Goal: Use online tool/utility: Utilize a website feature to perform a specific function

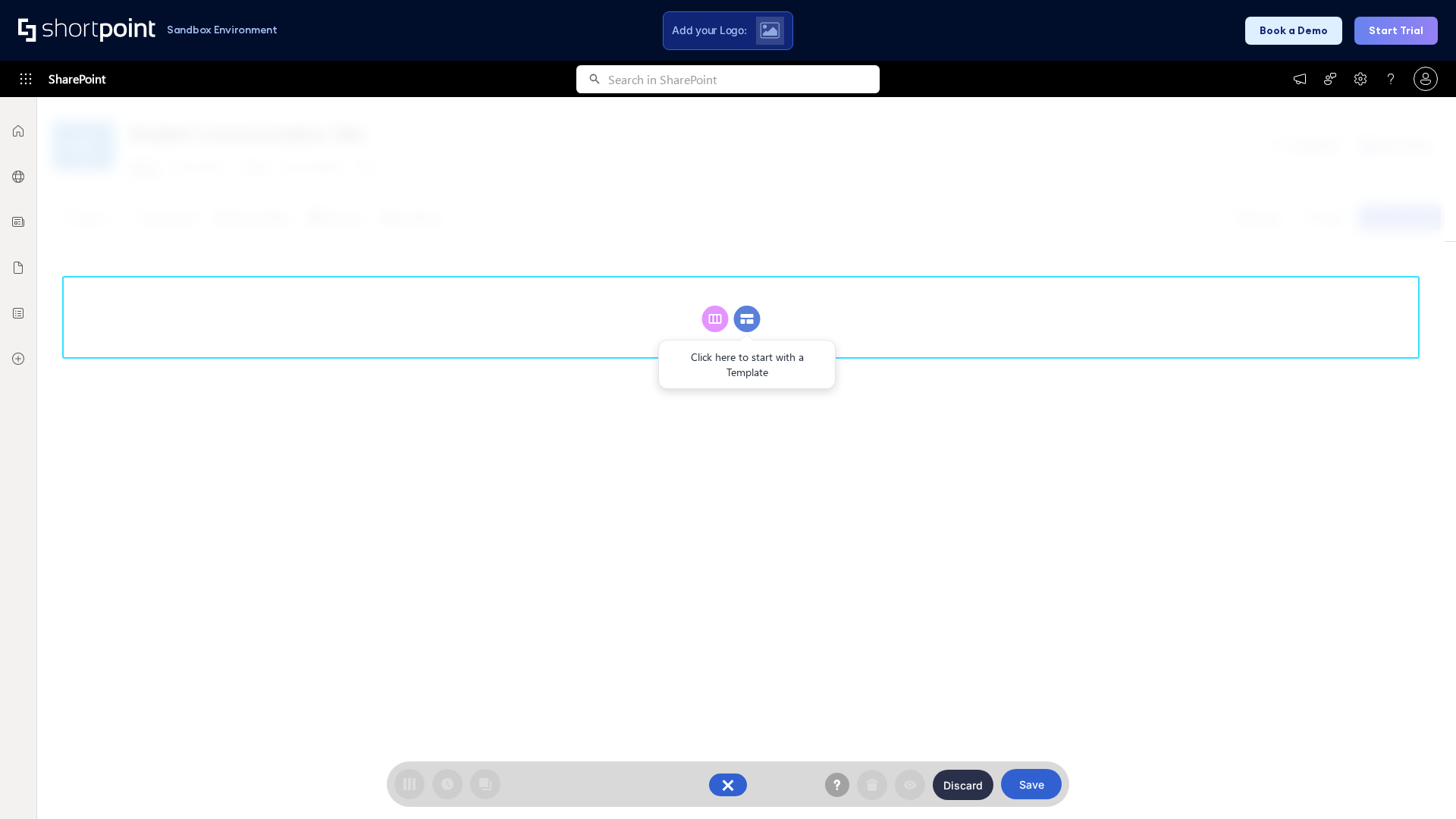
click at [747, 318] on circle at bounding box center [747, 319] width 27 height 27
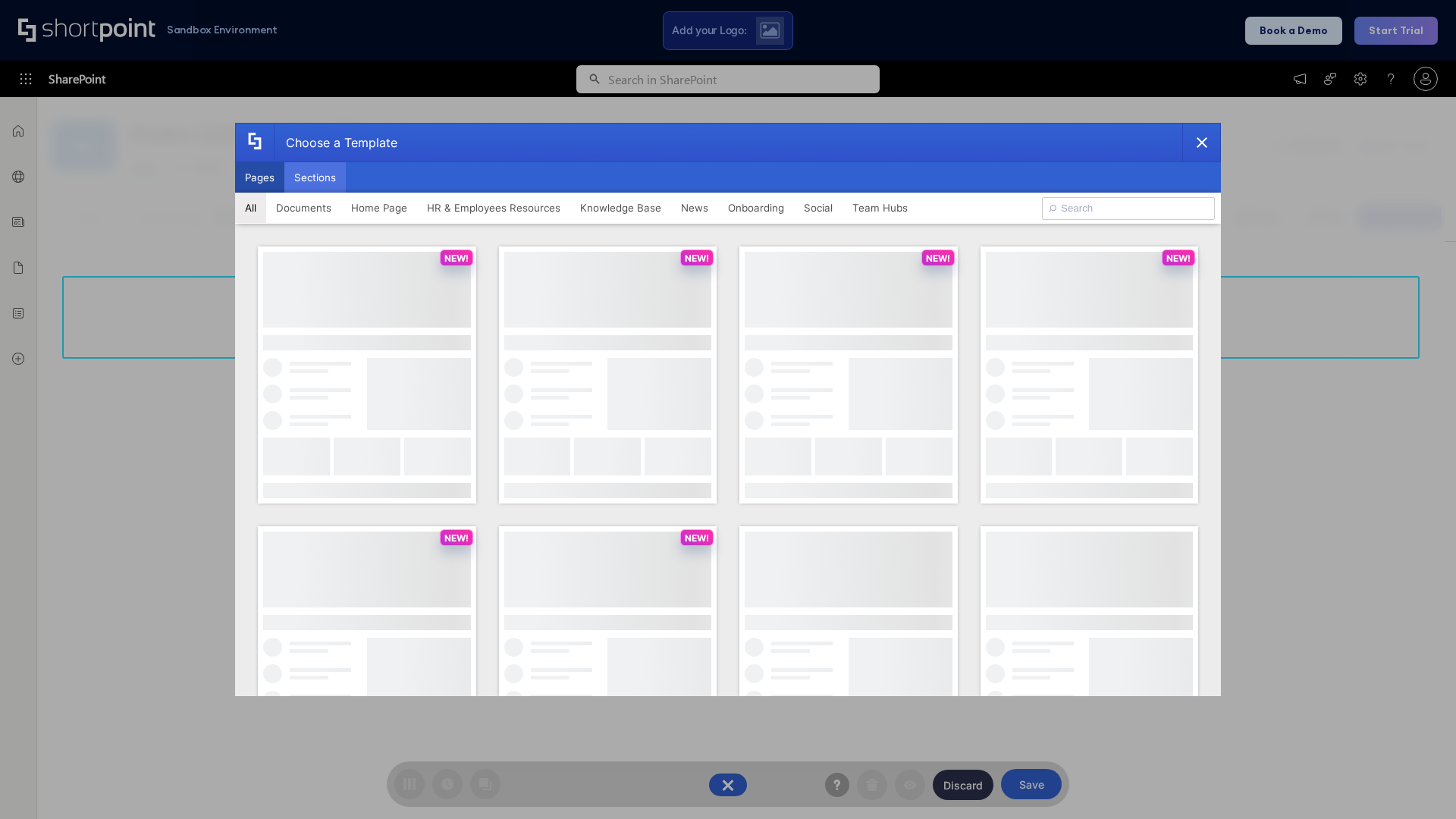
click at [314, 178] on button "Sections" at bounding box center [315, 177] width 61 height 31
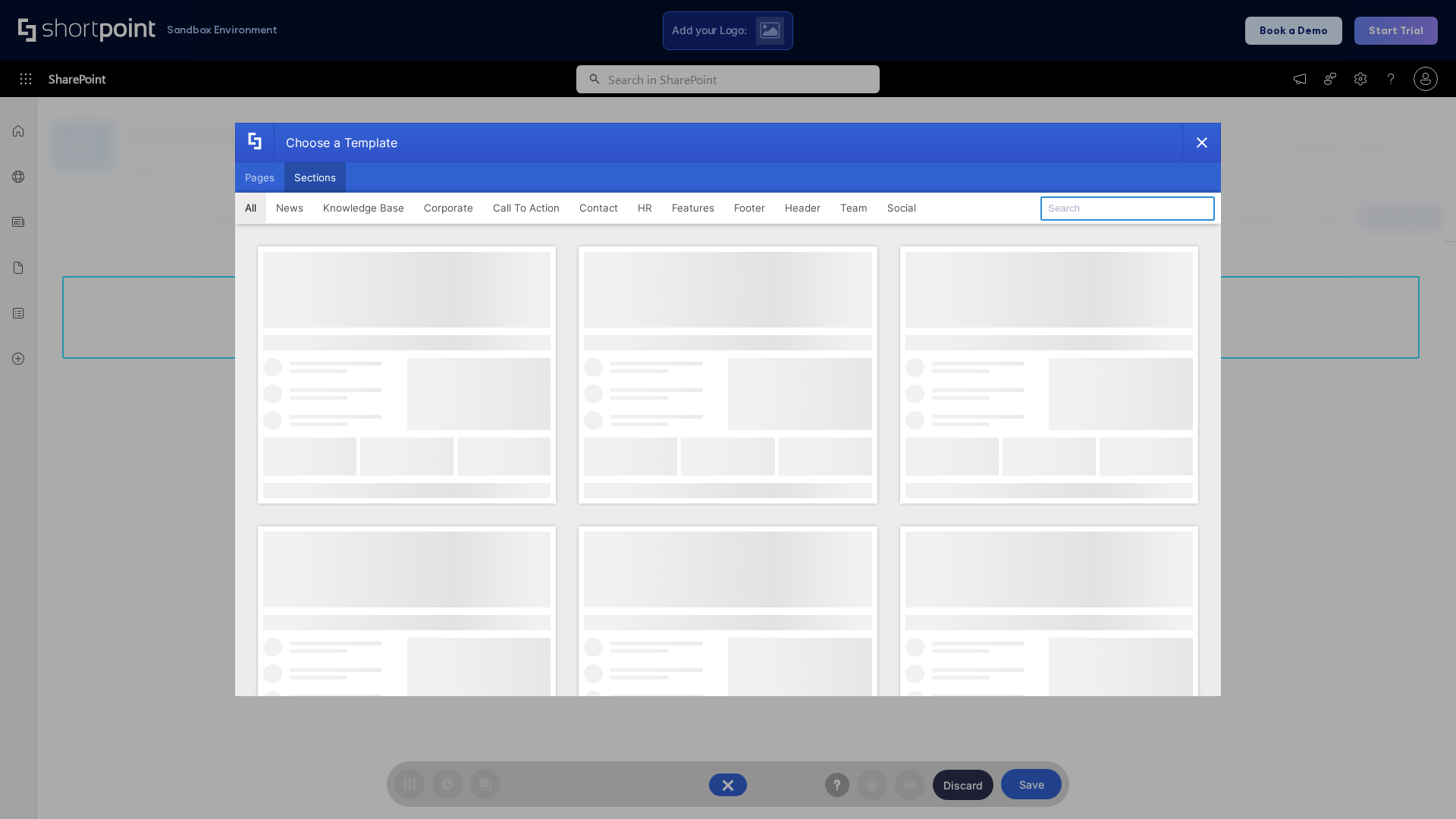
type input "Header 5"
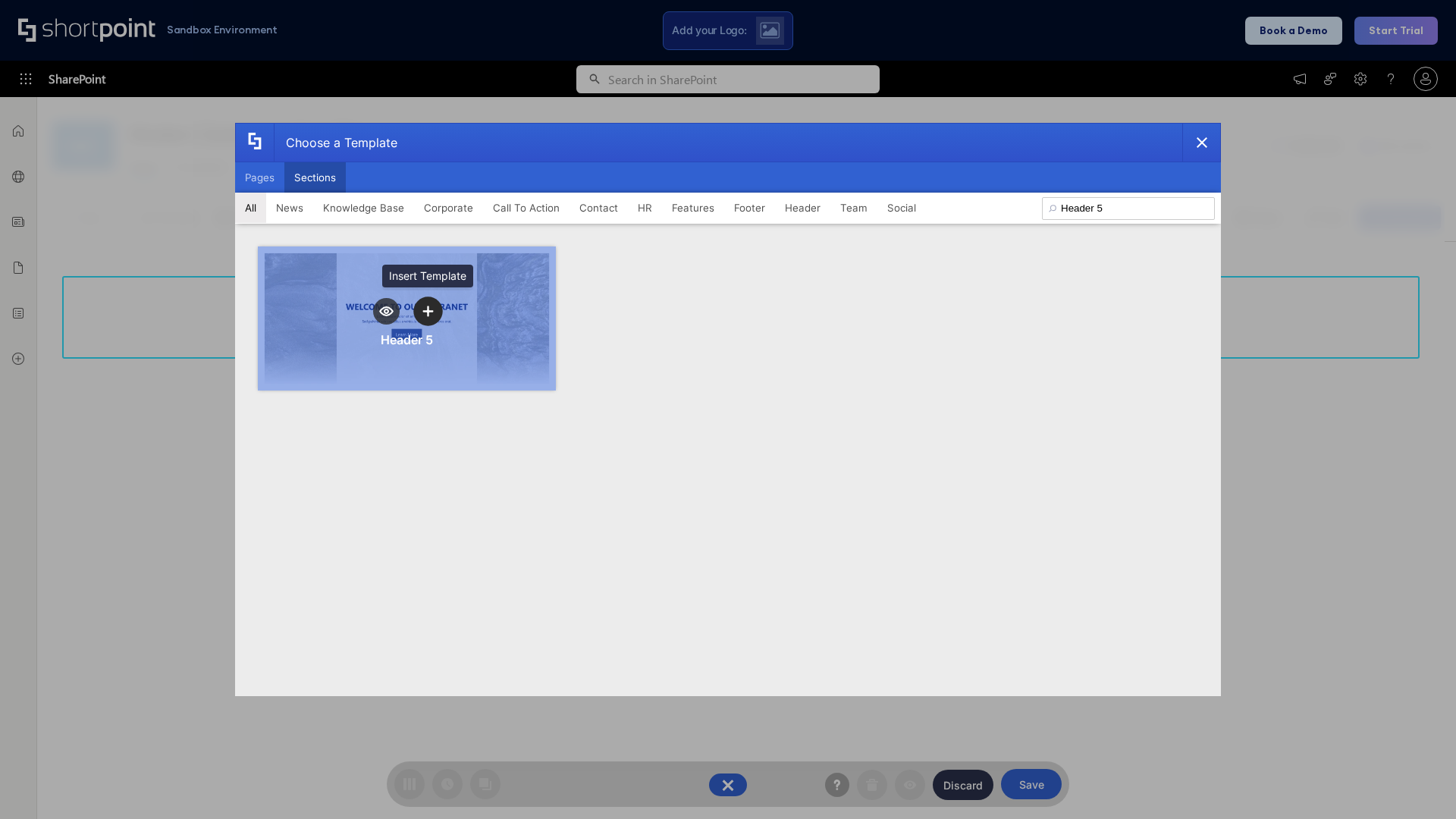
click at [428, 311] on icon "template selector" at bounding box center [427, 311] width 10 height 10
